Goal: Information Seeking & Learning: Learn about a topic

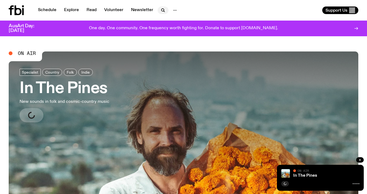
click at [163, 12] on icon "button" at bounding box center [163, 11] width 1 height 1
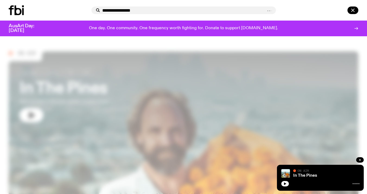
type input "**********"
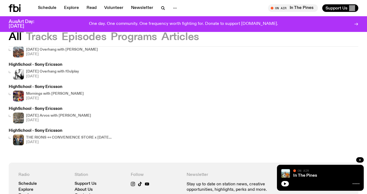
scroll to position [75, 0]
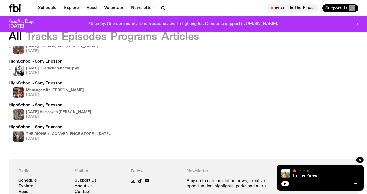
click at [42, 38] on button "Tracks" at bounding box center [41, 37] width 31 height 10
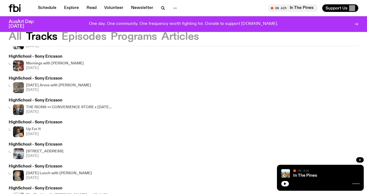
scroll to position [49, 0]
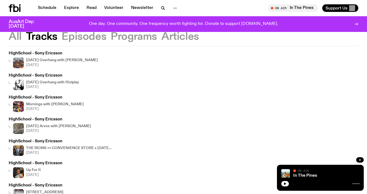
click at [61, 59] on h4 "Sunday Overhang with Pat Hilder" at bounding box center [62, 61] width 72 height 4
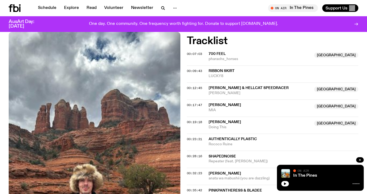
scroll to position [176, 0]
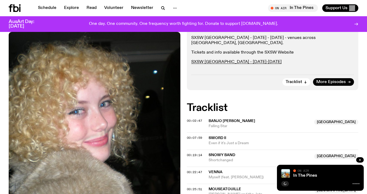
scroll to position [54, 0]
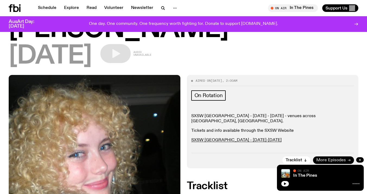
click at [331, 159] on span "More Episodes" at bounding box center [331, 161] width 30 height 4
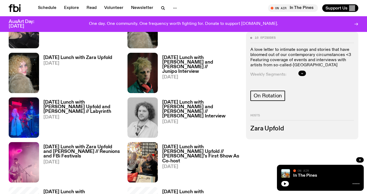
scroll to position [381, 0]
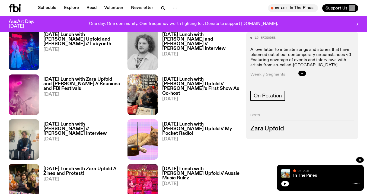
click at [358, 160] on icon "button" at bounding box center [359, 160] width 3 height 3
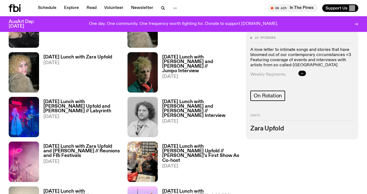
scroll to position [312, 0]
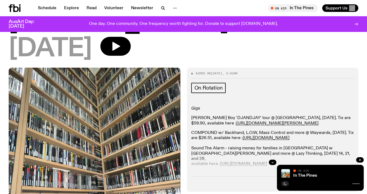
scroll to position [88, 0]
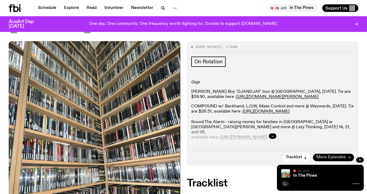
click at [321, 157] on span "More Episodes" at bounding box center [331, 158] width 30 height 4
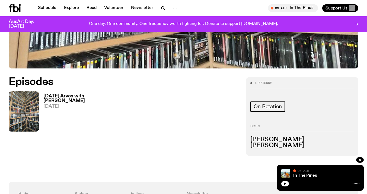
scroll to position [177, 0]
